Goal: Information Seeking & Learning: Find specific fact

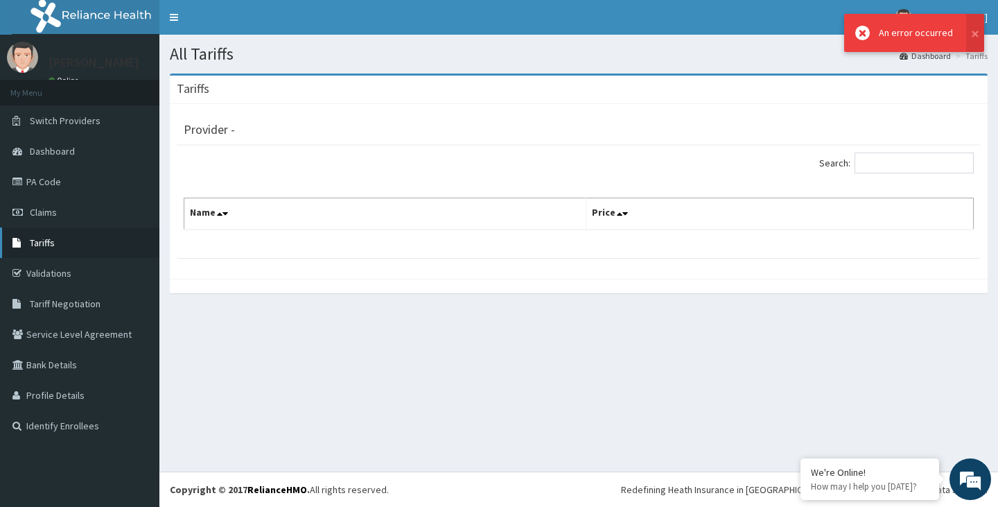
click at [40, 243] on span "Tariffs" at bounding box center [42, 242] width 25 height 12
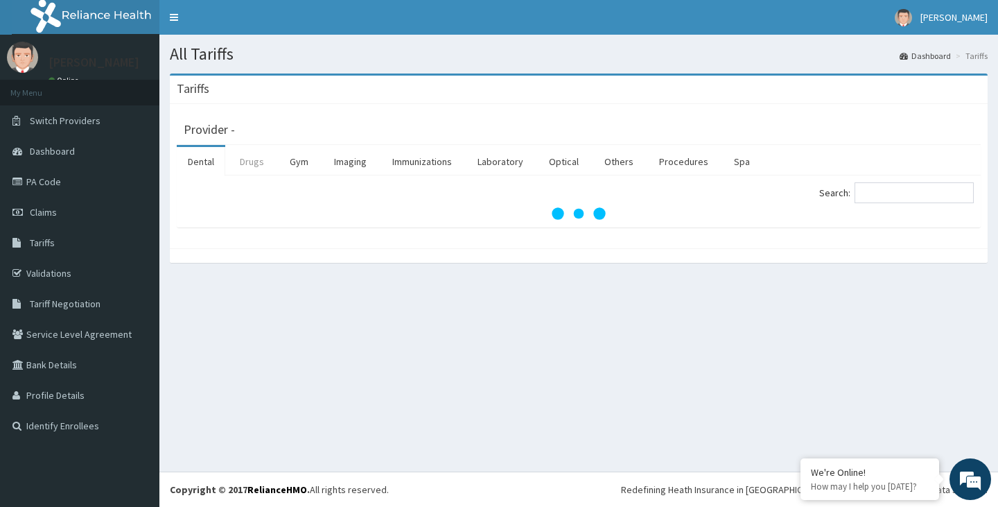
click at [261, 163] on link "Drugs" at bounding box center [252, 161] width 46 height 29
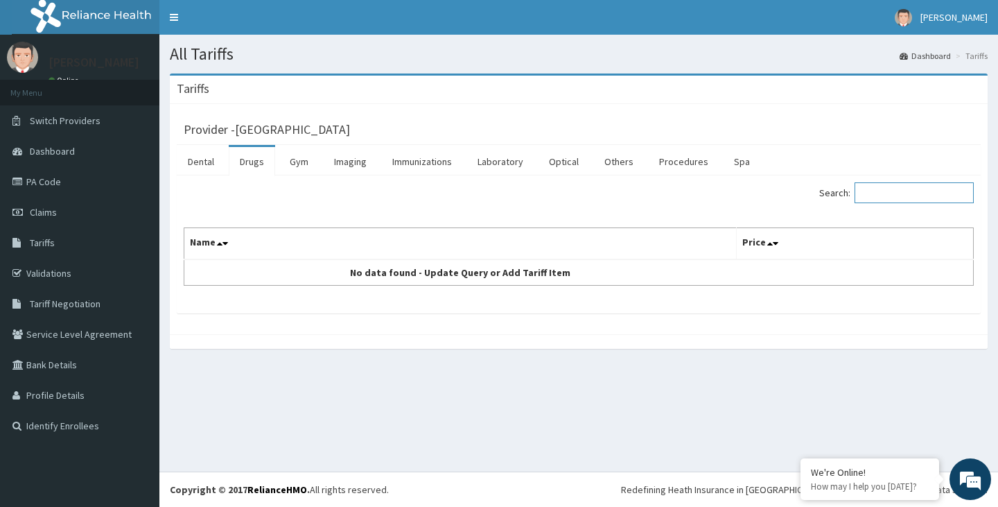
click at [908, 200] on input "Search:" at bounding box center [914, 192] width 119 height 21
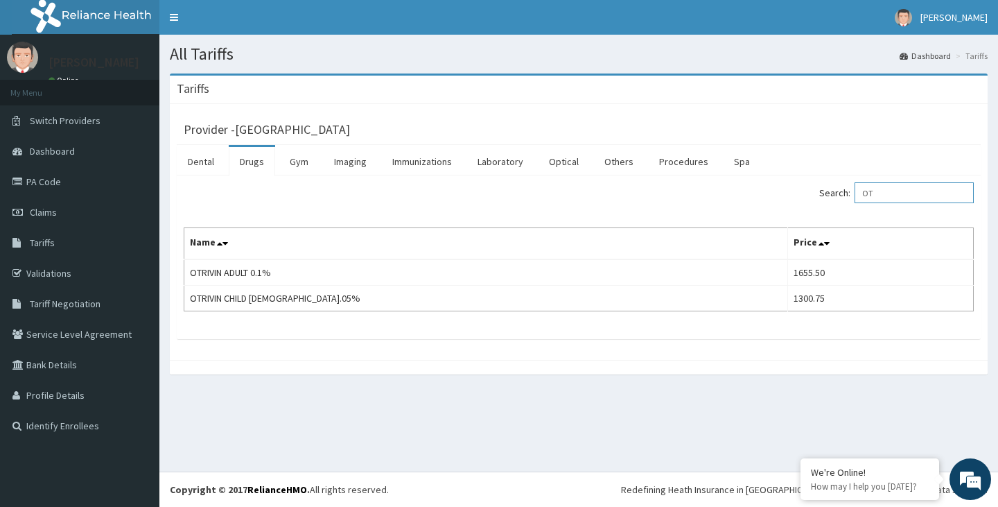
type input "O"
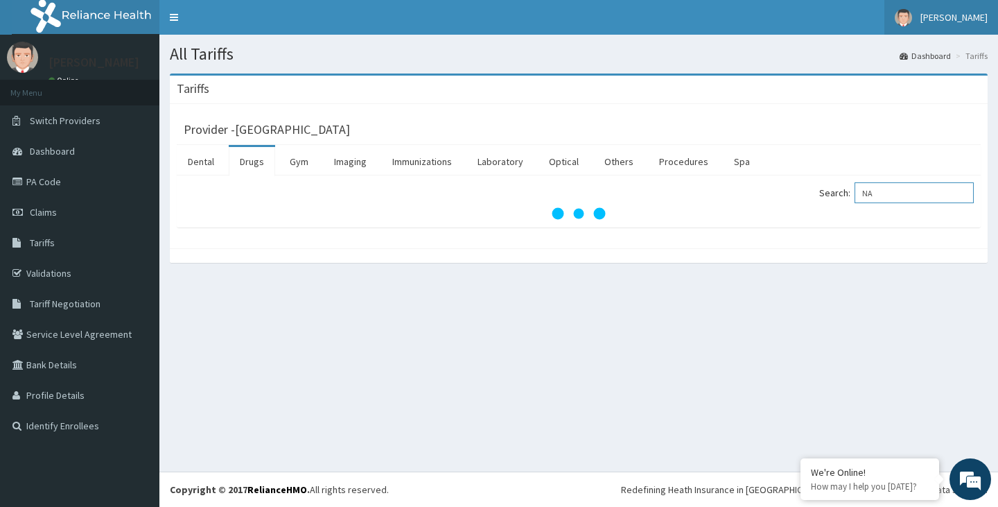
type input "N"
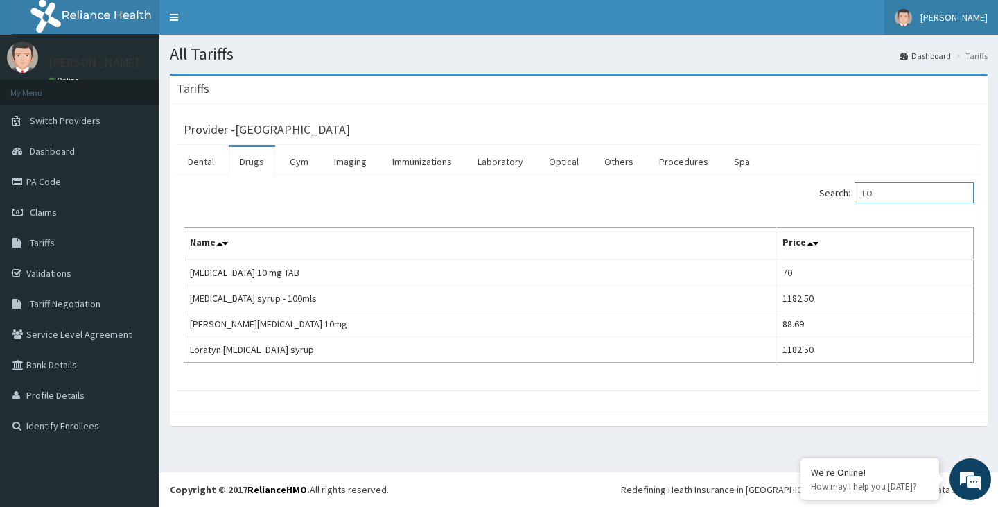
type input "L"
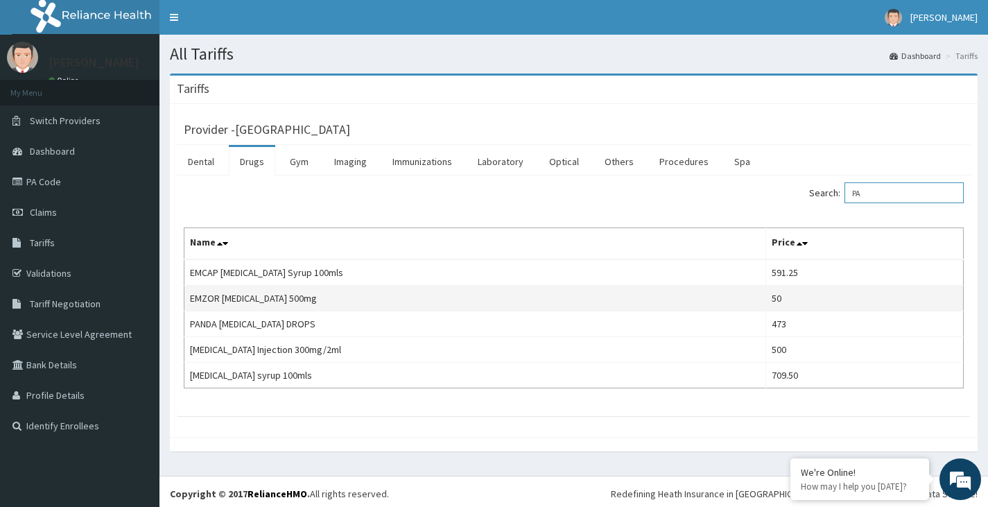
type input "P"
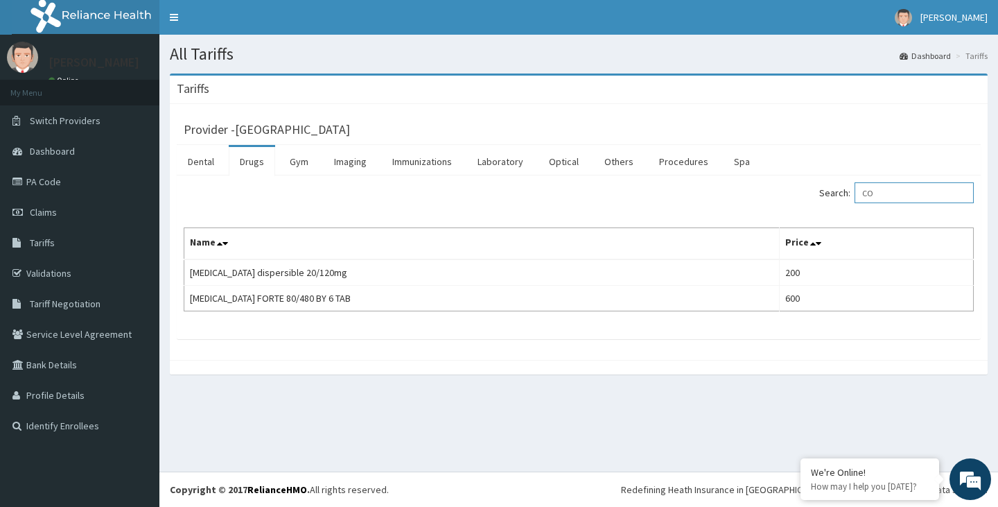
type input "C"
type input "O"
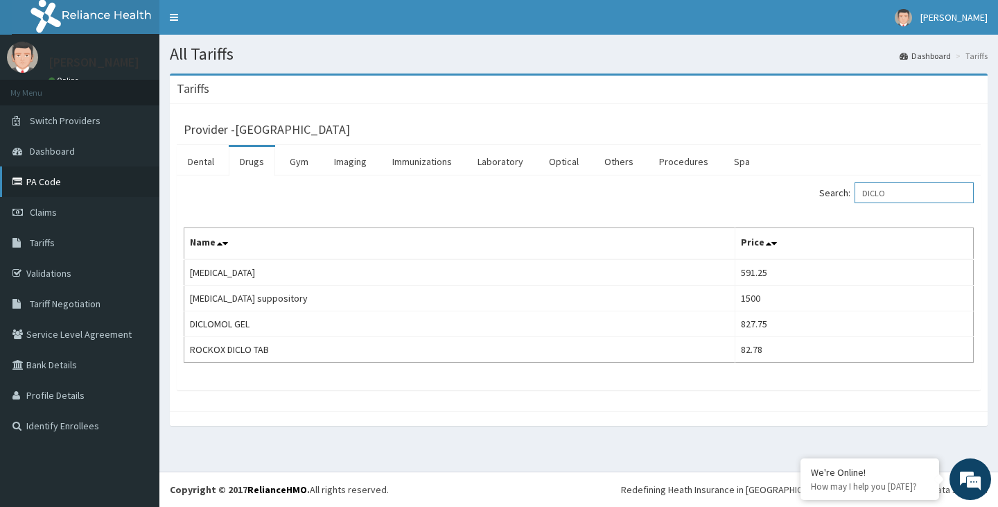
type input "DICLO"
click at [48, 182] on link "PA Code" at bounding box center [79, 181] width 159 height 30
click at [55, 182] on link "PA Code" at bounding box center [79, 181] width 159 height 30
click at [36, 175] on link "PA Code" at bounding box center [79, 181] width 159 height 30
